Goal: Check status: Check status

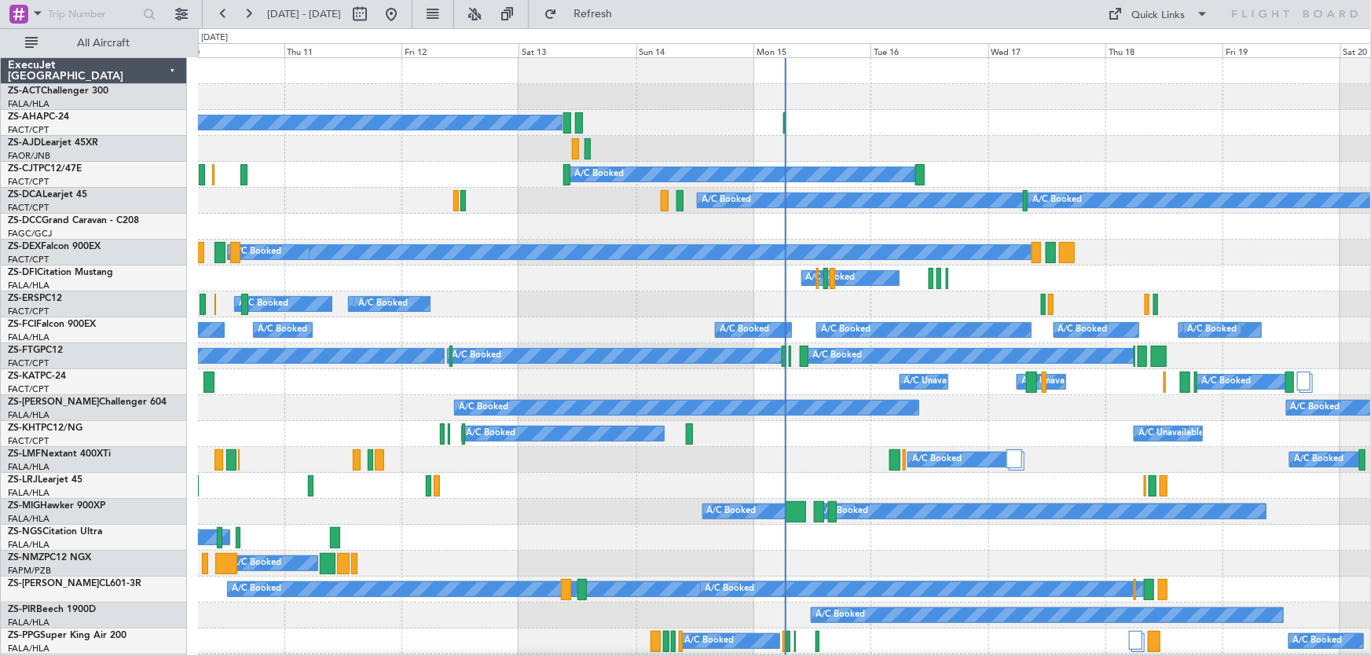
click at [830, 451] on div "A/C Booked A/C Booked A/C Unavailable" at bounding box center [784, 460] width 1173 height 26
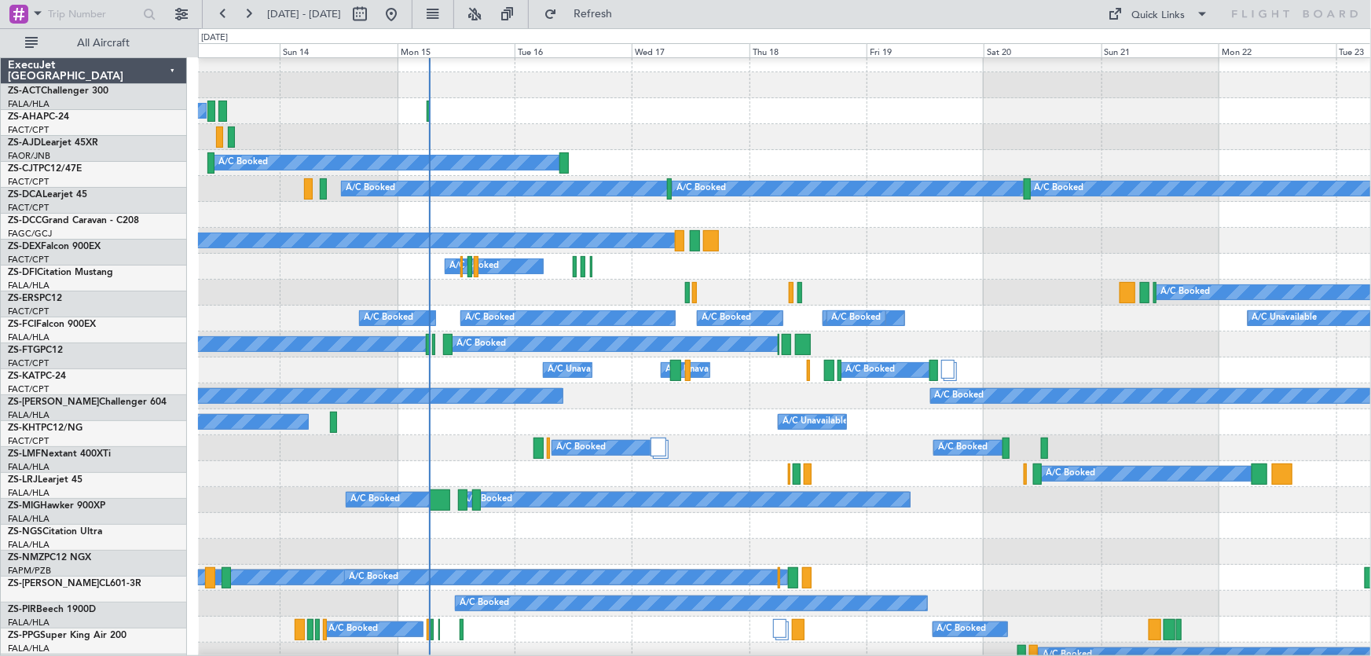
scroll to position [12, 0]
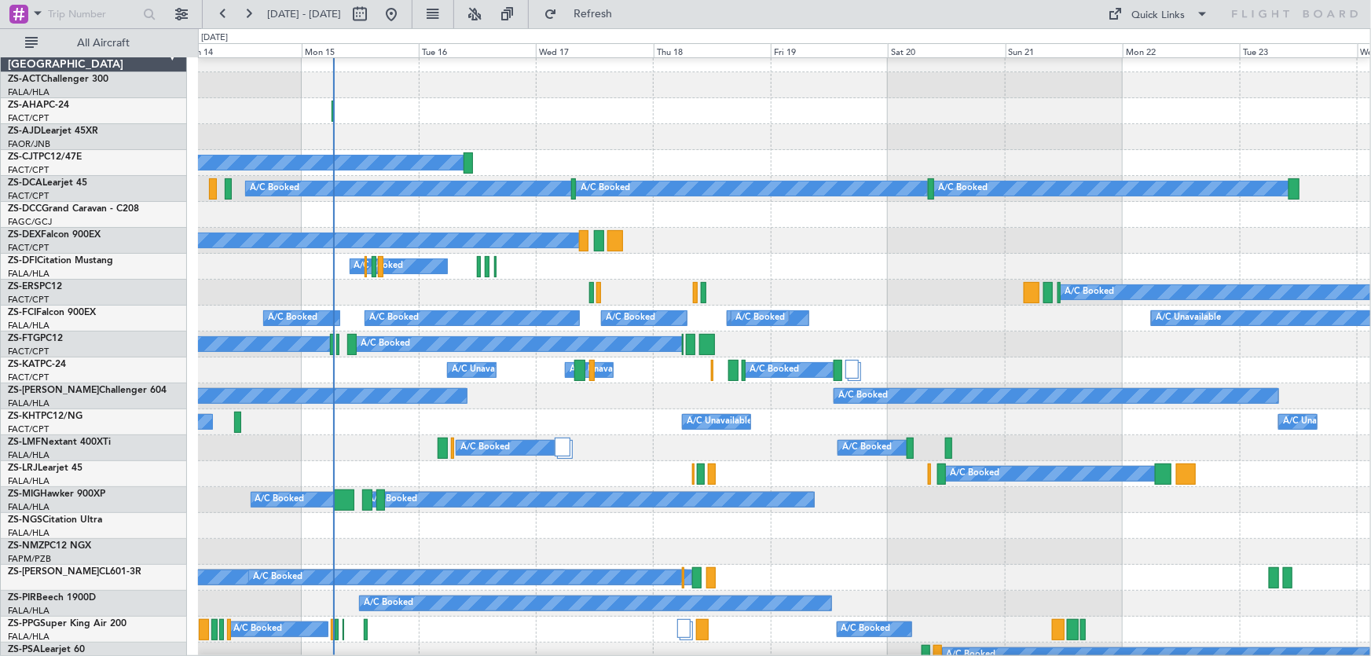
click at [593, 395] on div "A/C Booked A/C Booked" at bounding box center [784, 396] width 1172 height 26
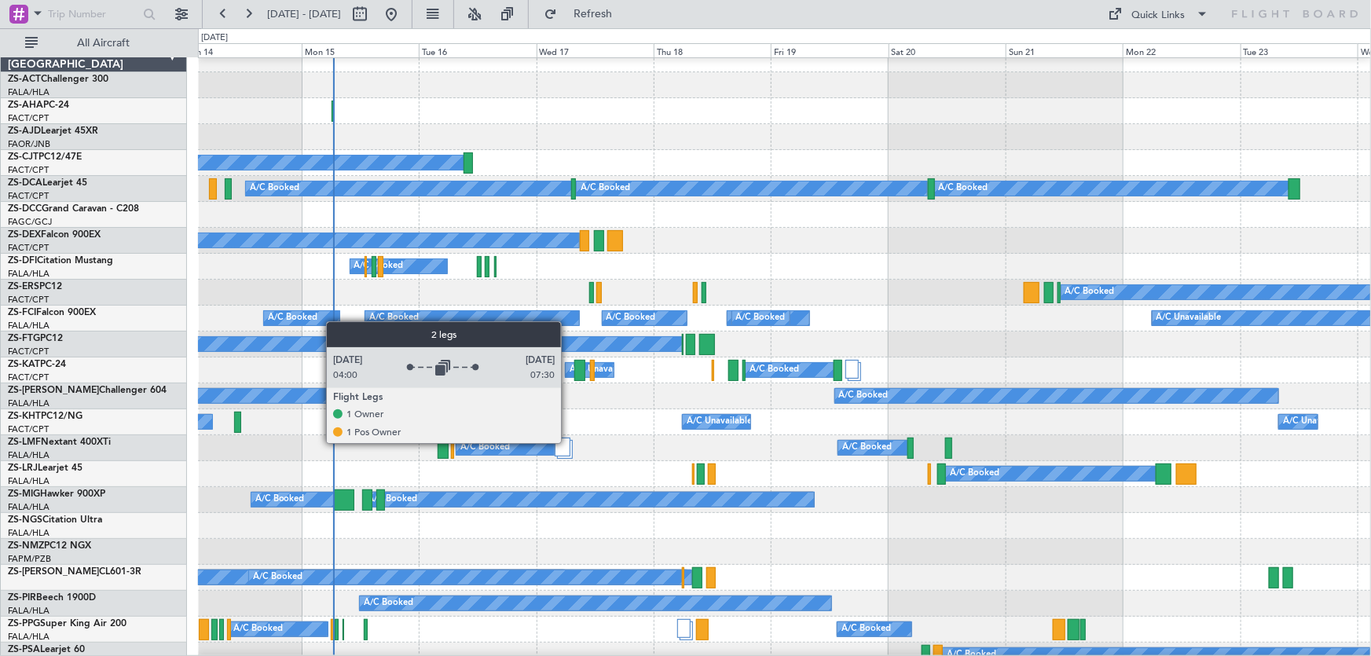
click at [568, 442] on div at bounding box center [562, 447] width 15 height 19
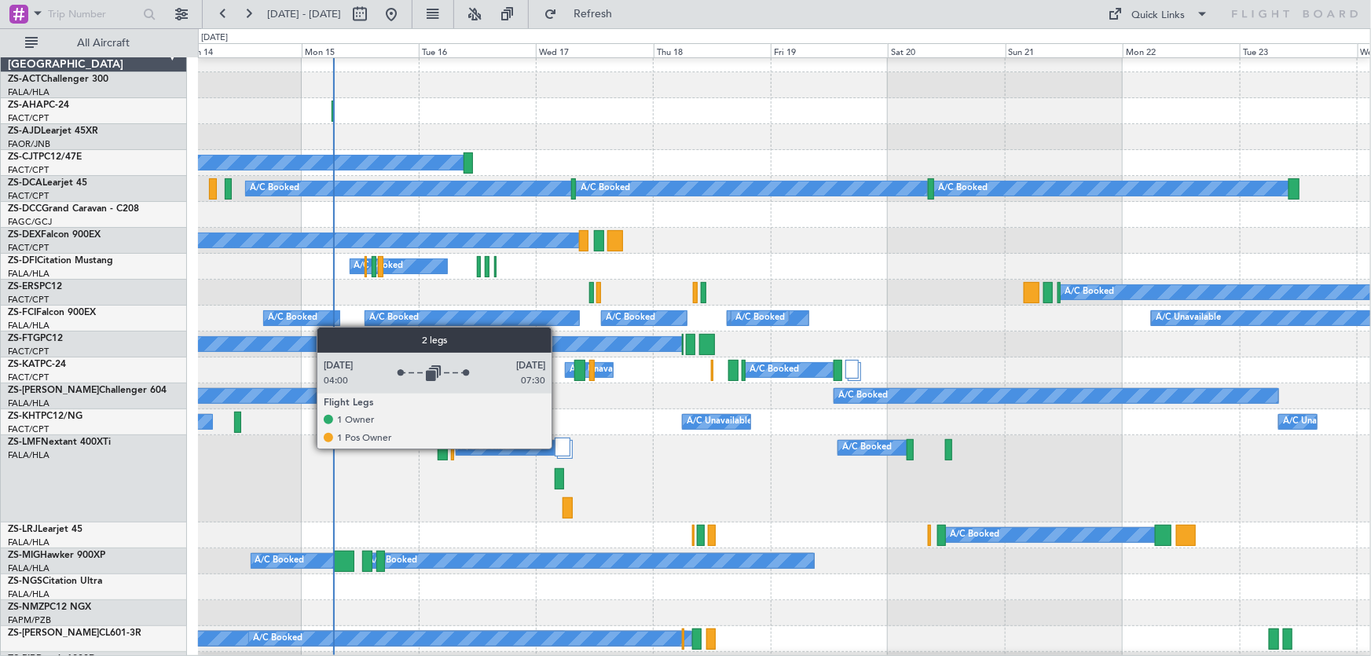
click at [562, 445] on div at bounding box center [562, 447] width 15 height 19
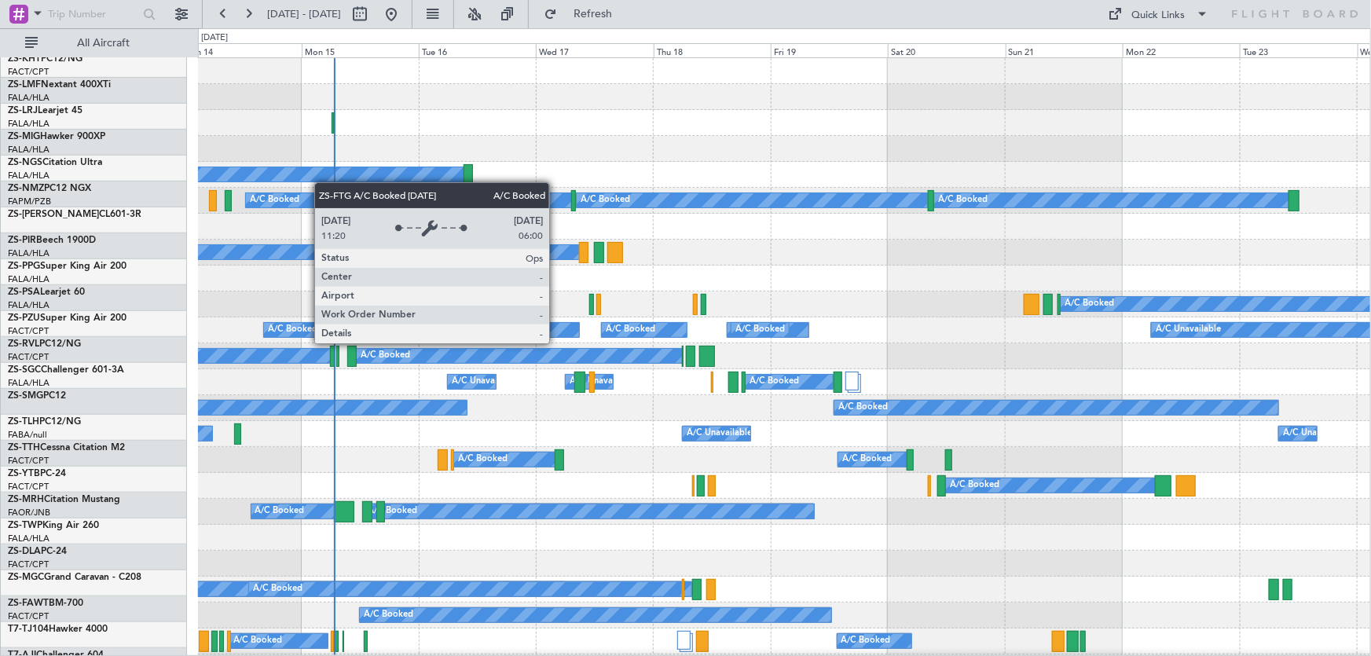
scroll to position [0, 0]
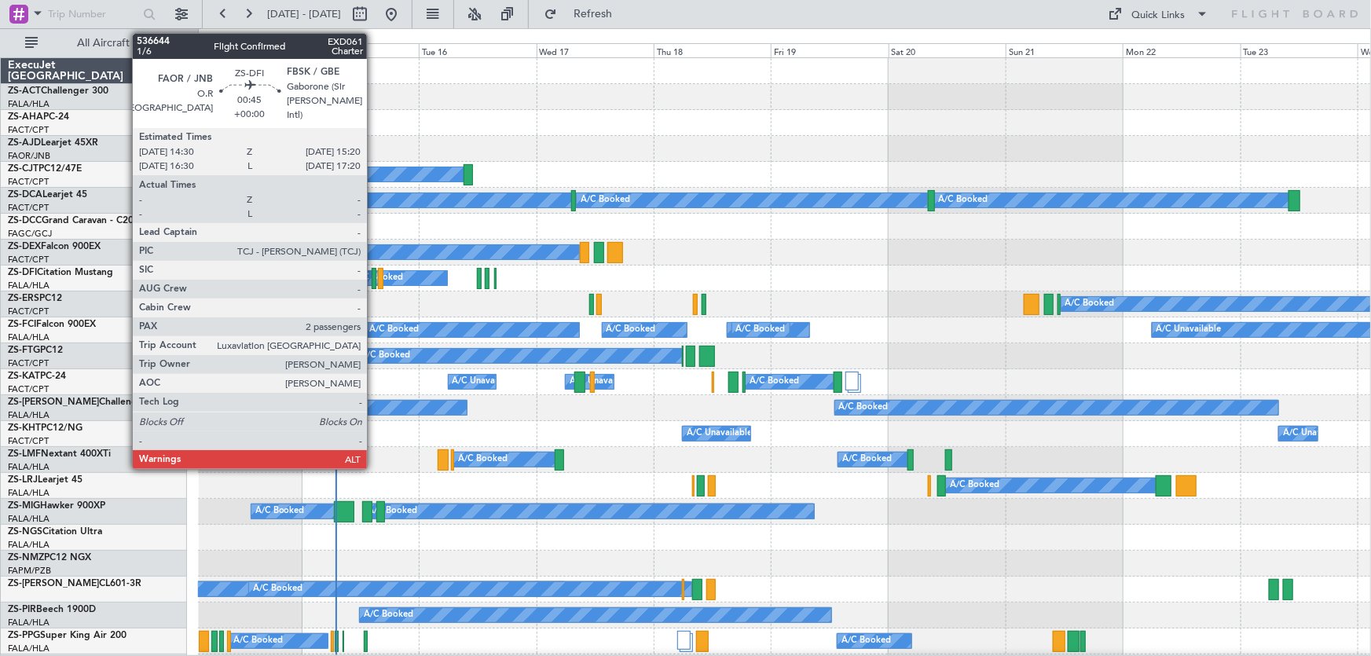
click at [374, 279] on div at bounding box center [374, 278] width 5 height 21
click at [372, 279] on div at bounding box center [374, 278] width 5 height 21
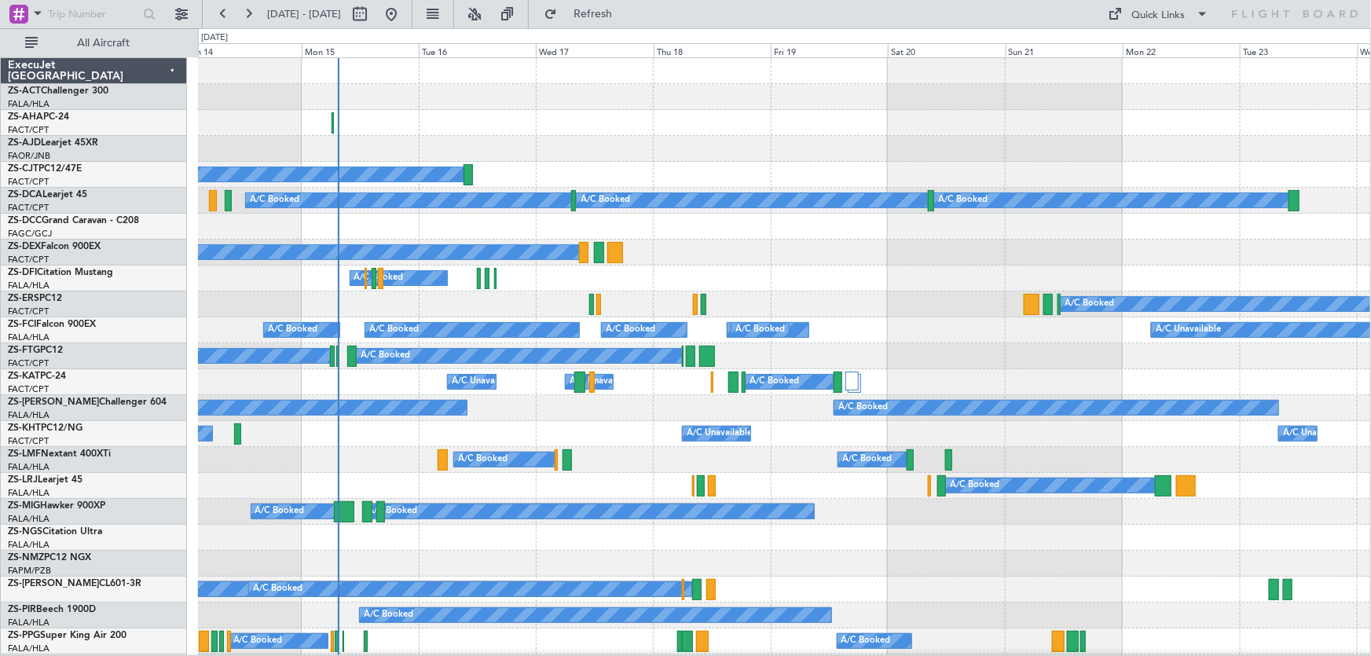
click at [888, 330] on div "A/C Booked A/C Booked A/C Booked A/C Unavailable A/C Unavailable A/C Booked A/C…" at bounding box center [784, 330] width 1172 height 26
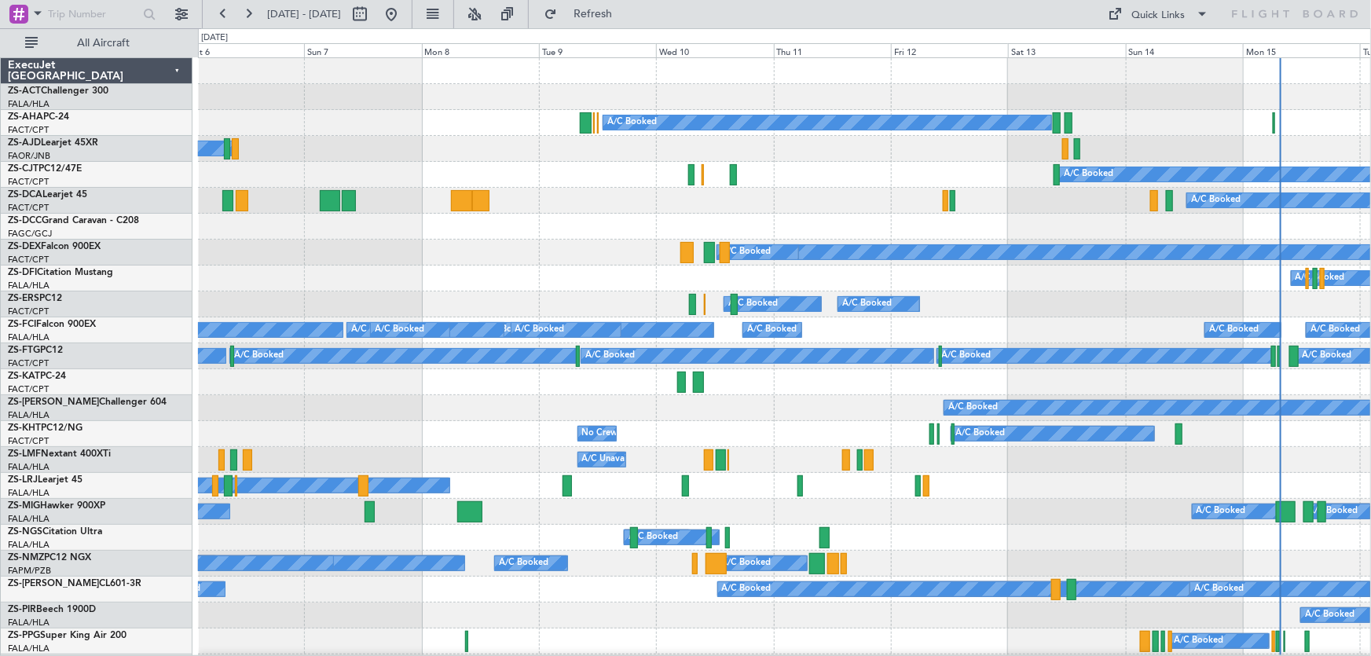
click at [731, 387] on div "A/C Unavailable A/C Unavailable" at bounding box center [784, 382] width 1173 height 26
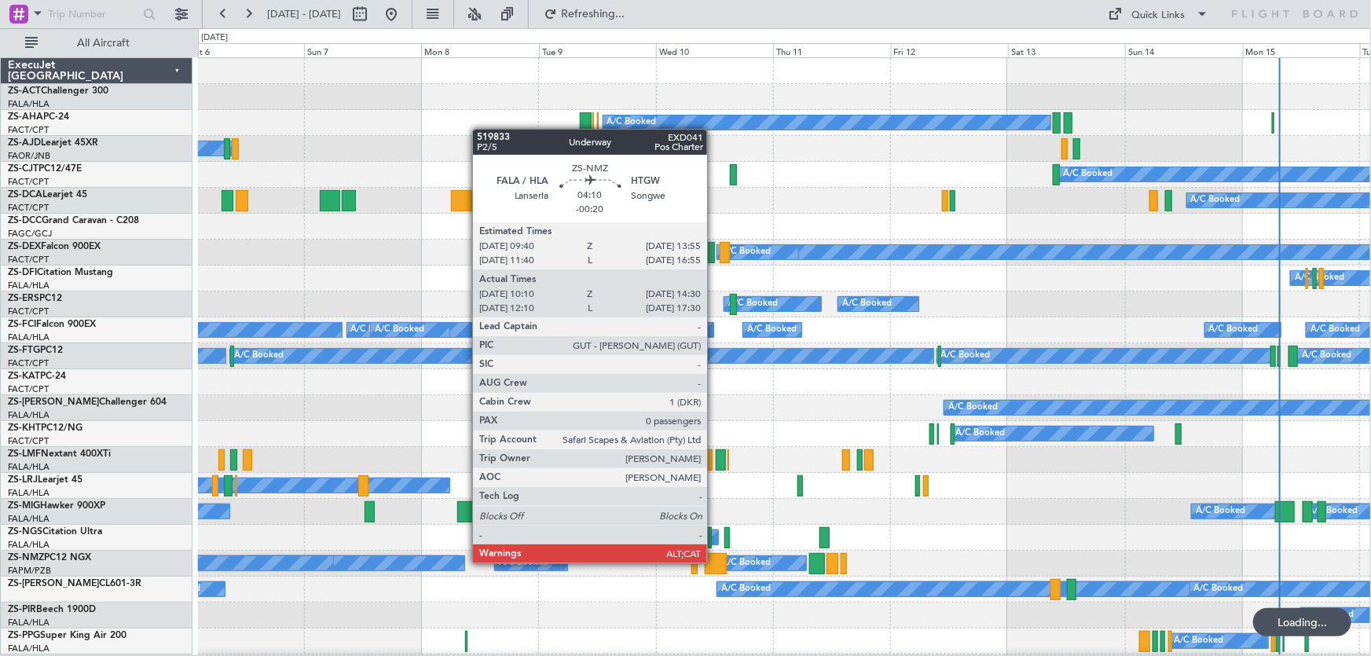
click at [714, 562] on div at bounding box center [715, 563] width 21 height 21
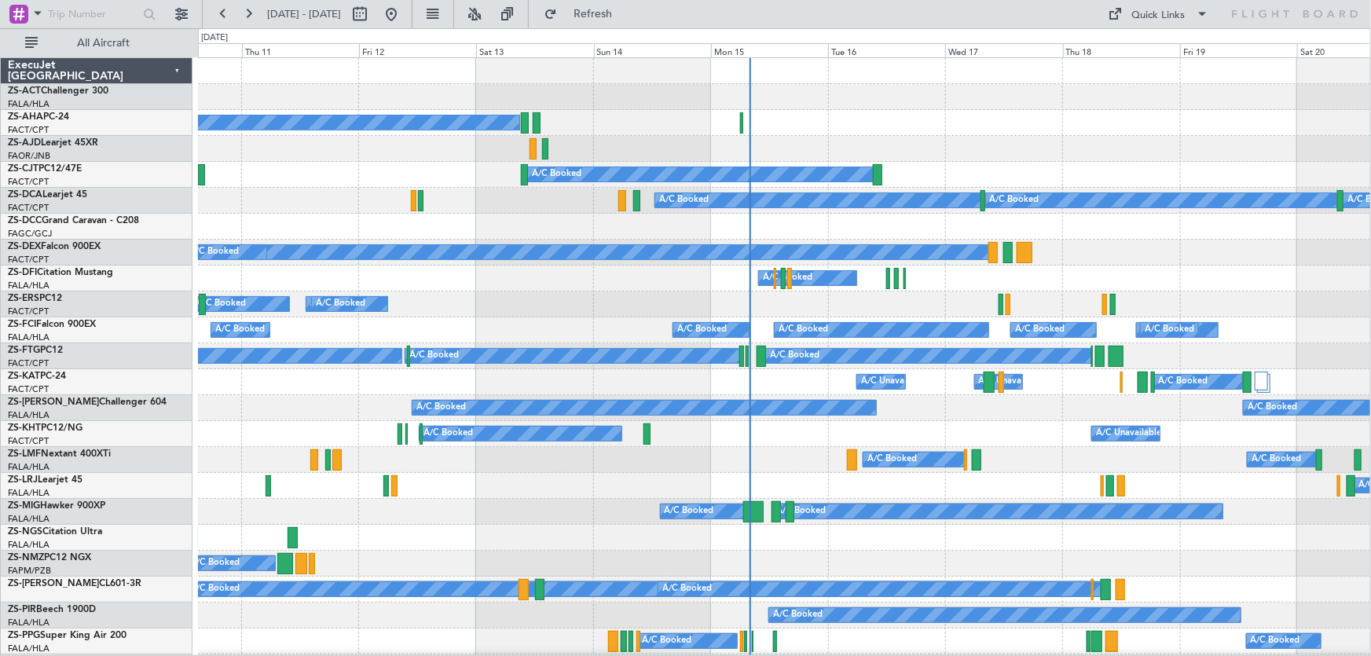
click at [161, 433] on div "A/C Booked A/C Booked A/C Booked A/C Booked A/C Booked A/C Booked A/C Booked A/…" at bounding box center [685, 342] width 1371 height 628
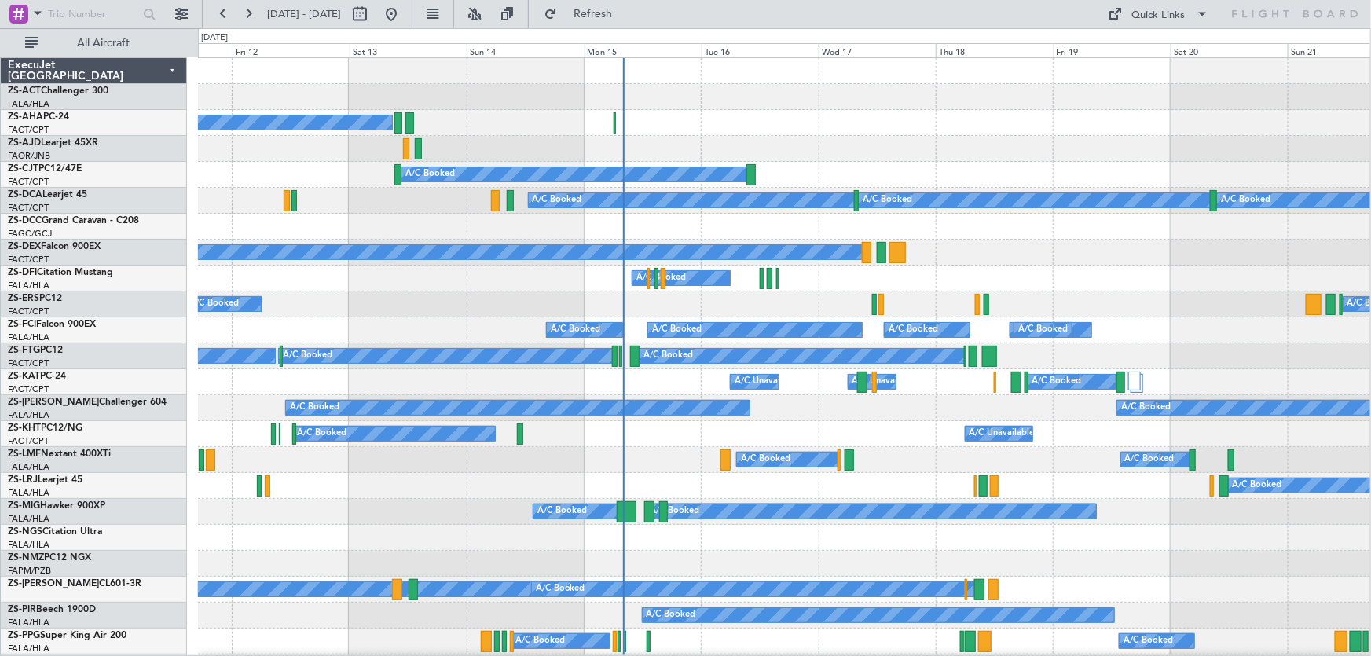
click at [984, 266] on div "A/C Booked" at bounding box center [784, 279] width 1172 height 26
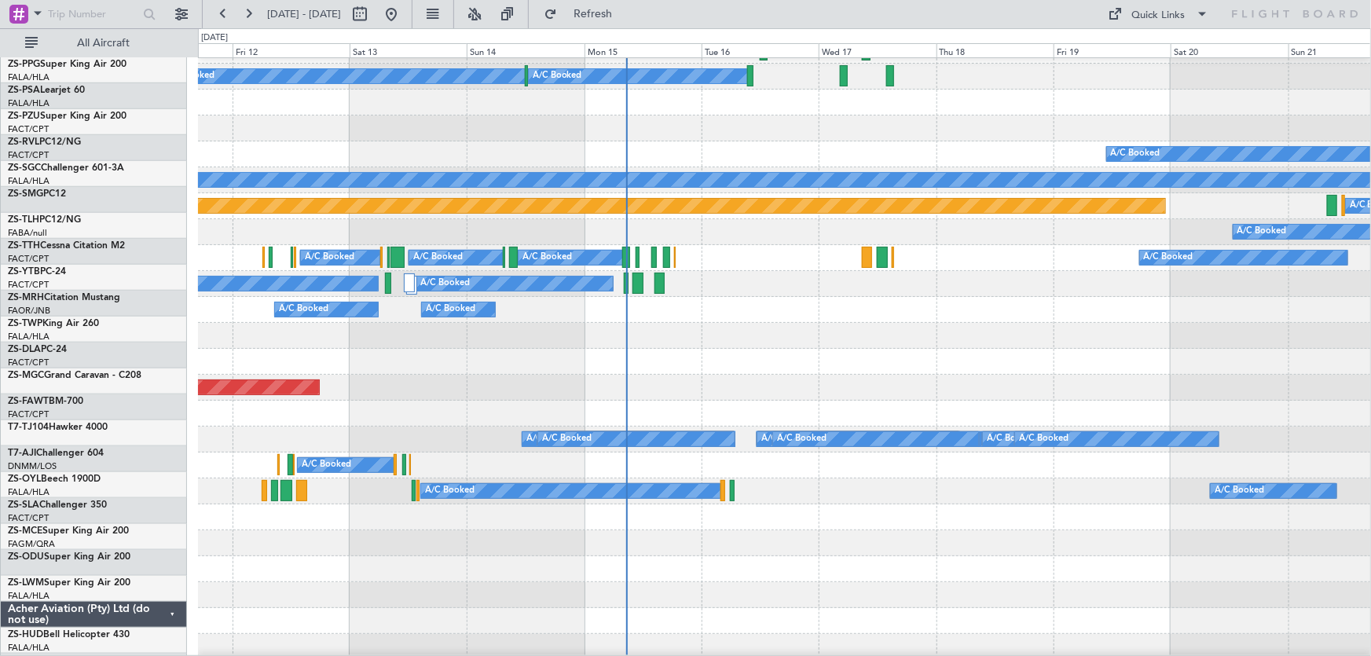
scroll to position [643, 0]
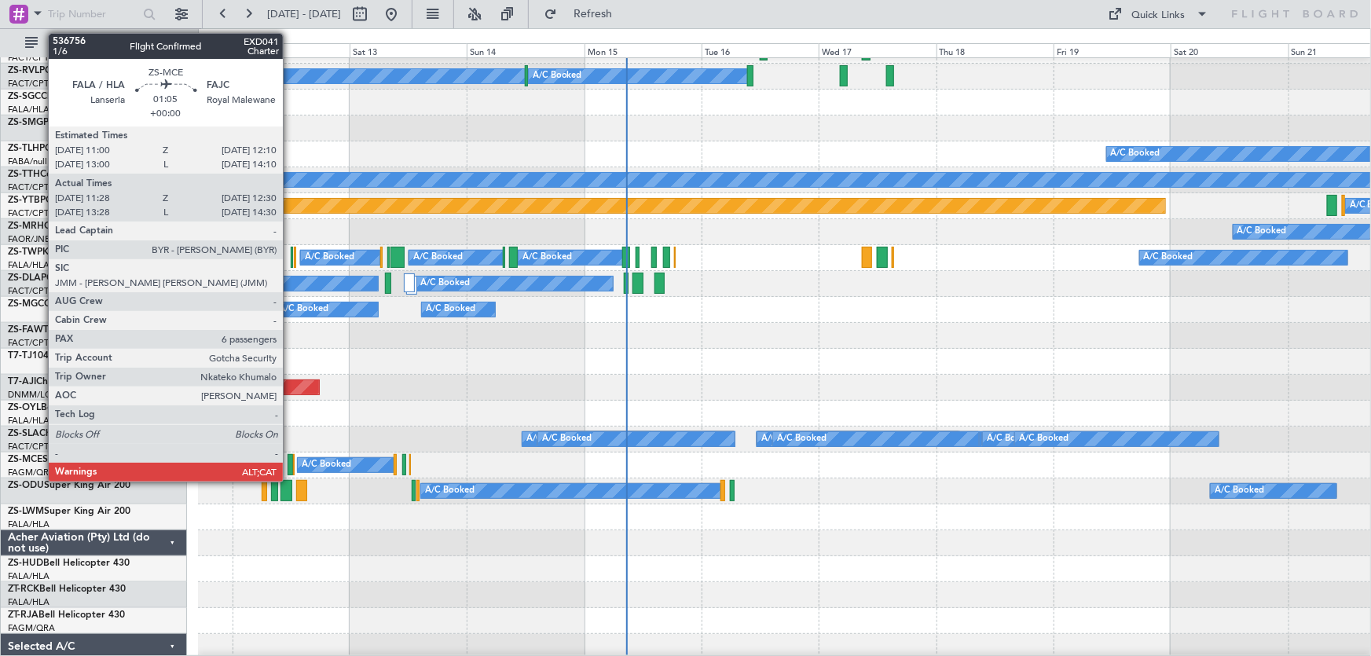
click at [290, 463] on div at bounding box center [290, 464] width 5 height 21
